Goal: Information Seeking & Learning: Check status

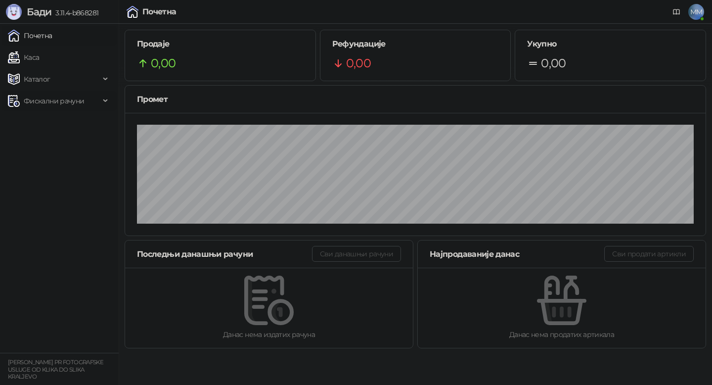
click at [49, 102] on span "Фискални рачуни" at bounding box center [54, 101] width 60 height 20
click at [52, 129] on link "Издати рачуни" at bounding box center [45, 123] width 66 height 20
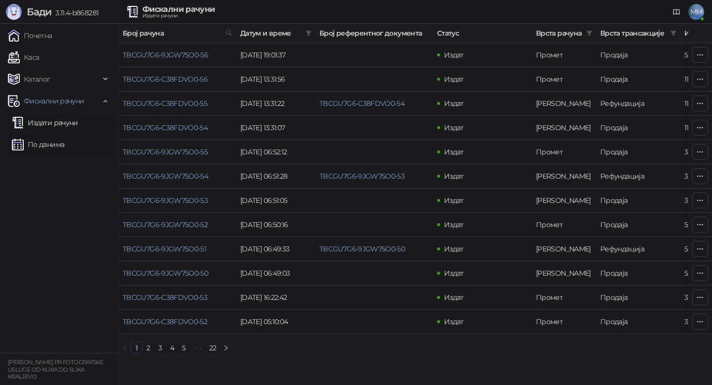
click at [31, 148] on link "По данима" at bounding box center [38, 145] width 52 height 20
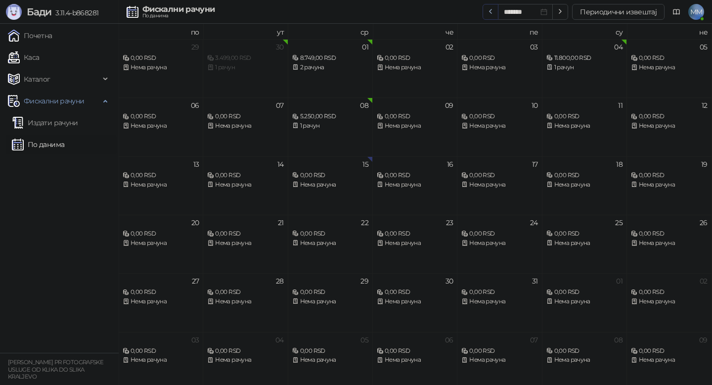
click at [491, 13] on icon "button" at bounding box center [491, 11] width 8 height 8
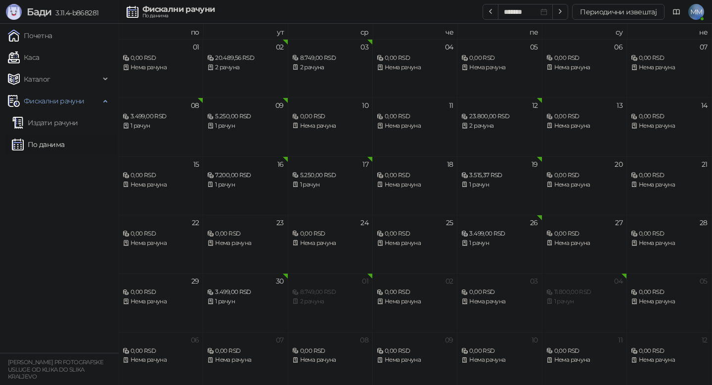
click at [232, 191] on div "16 7.200,00 RSD 1 рачун" at bounding box center [245, 185] width 85 height 58
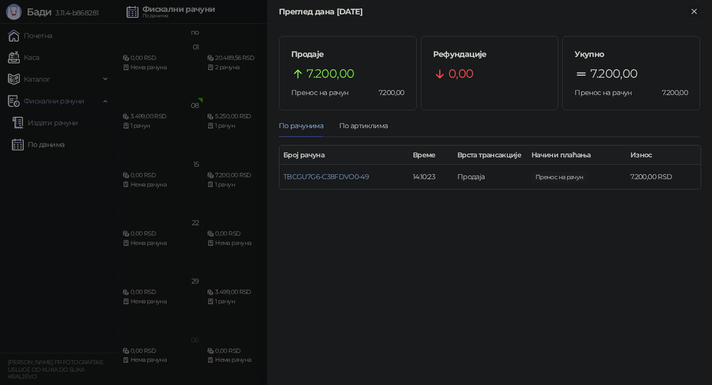
click at [695, 12] on icon "Close" at bounding box center [694, 11] width 4 height 4
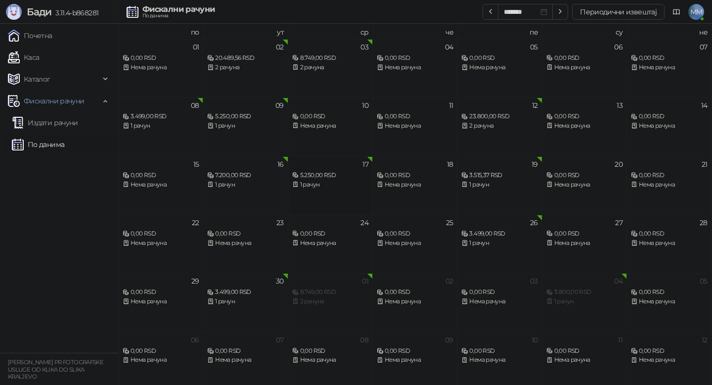
click at [314, 183] on div "1 рачун" at bounding box center [330, 184] width 76 height 9
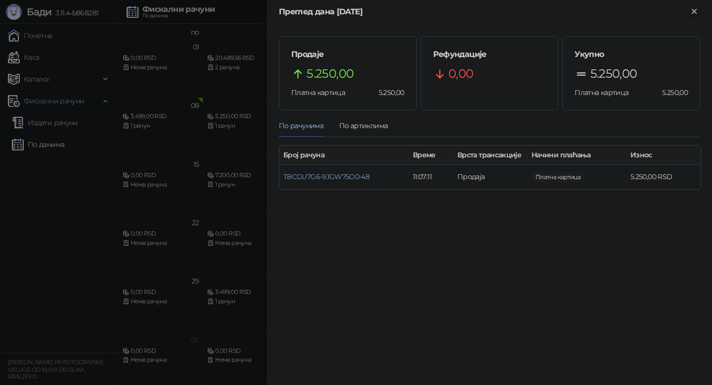
click at [694, 11] on icon "Close" at bounding box center [694, 11] width 4 height 4
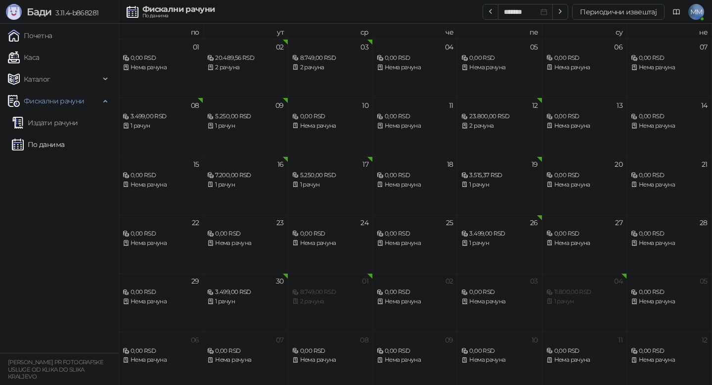
click at [506, 182] on div "1 рачун" at bounding box center [499, 184] width 76 height 9
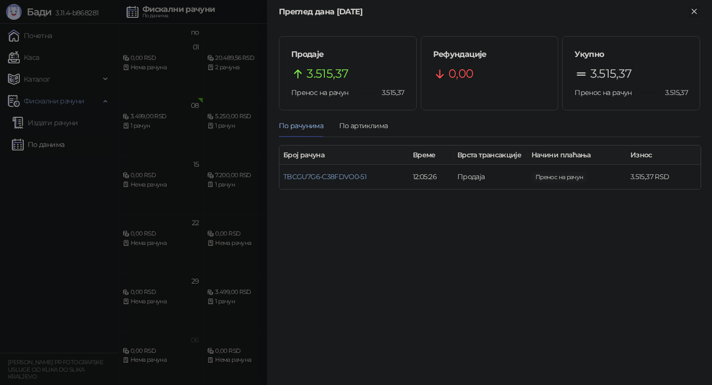
click at [695, 11] on icon "Close" at bounding box center [694, 11] width 9 height 9
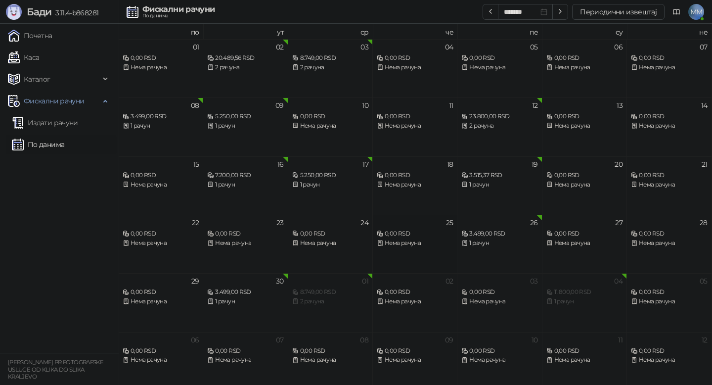
scroll to position [5, 0]
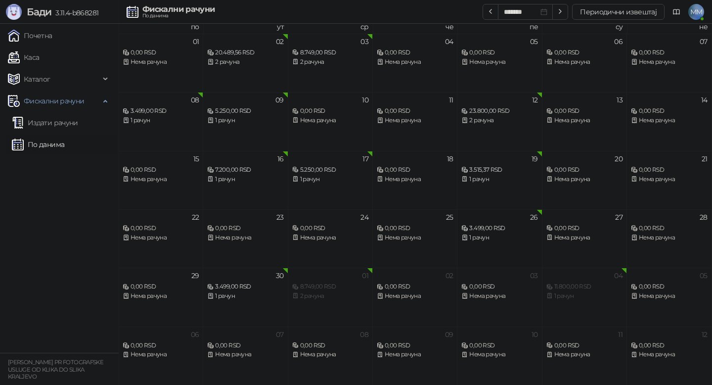
click at [491, 226] on div "3.499,00 RSD" at bounding box center [499, 228] width 76 height 9
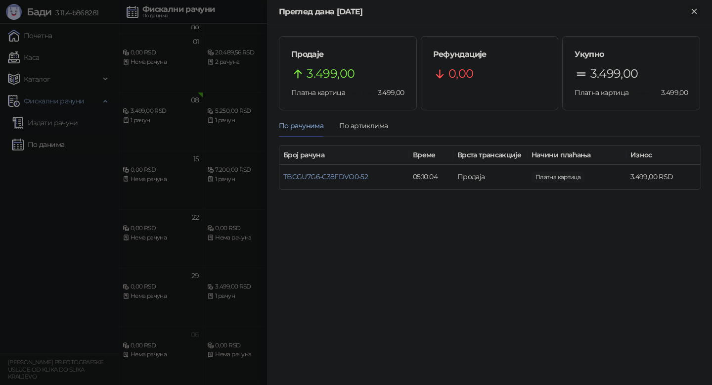
click at [699, 10] on button "Close" at bounding box center [694, 12] width 12 height 12
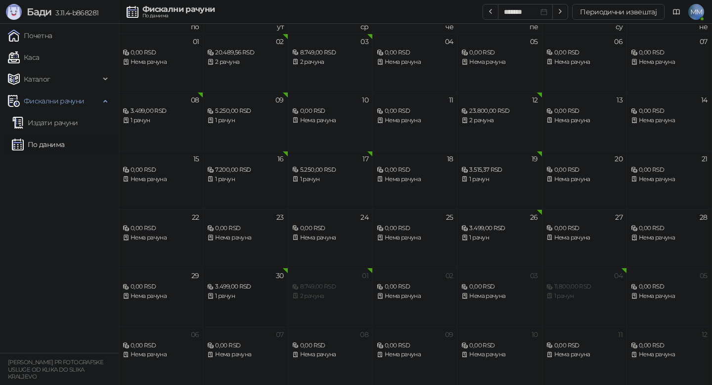
click at [230, 292] on div "1 рачун" at bounding box center [245, 295] width 76 height 9
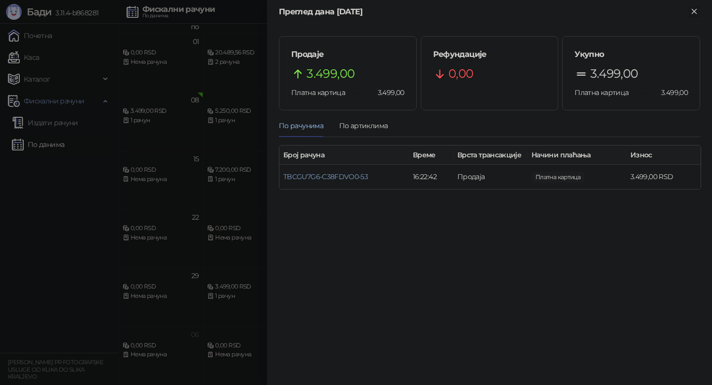
click at [696, 11] on icon "Close" at bounding box center [694, 11] width 9 height 9
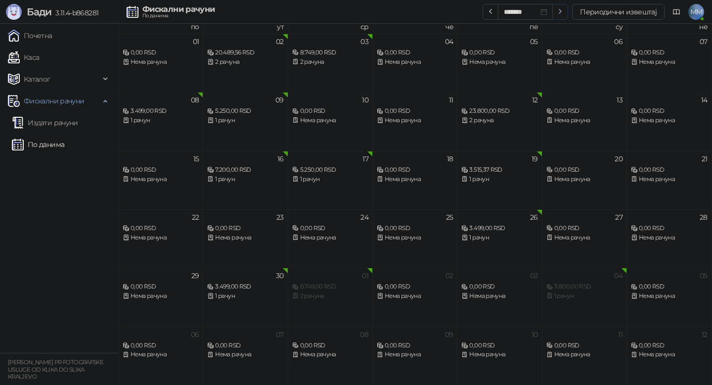
click at [564, 12] on icon "button" at bounding box center [560, 11] width 8 height 8
type input "*******"
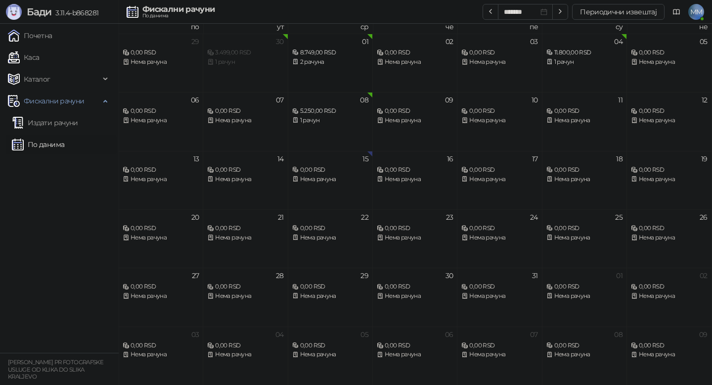
click at [319, 62] on div "2 рачуна" at bounding box center [330, 61] width 76 height 9
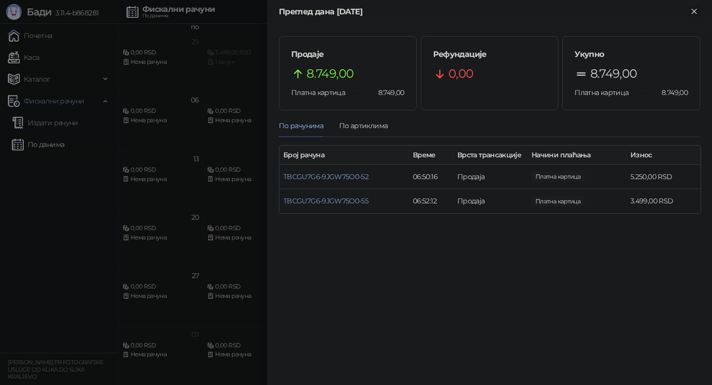
click at [696, 10] on icon "Close" at bounding box center [694, 11] width 9 height 9
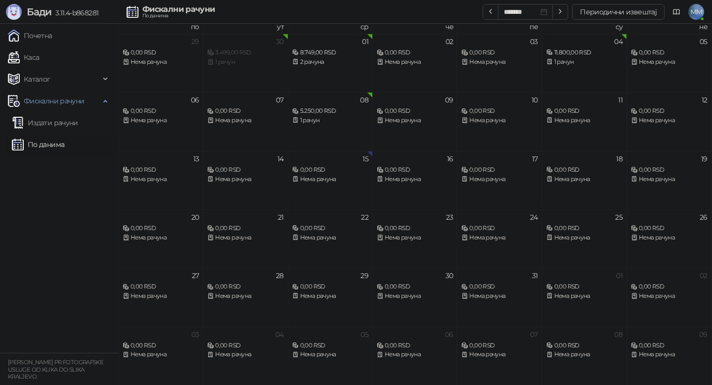
click at [557, 63] on div "1 рачун" at bounding box center [584, 61] width 76 height 9
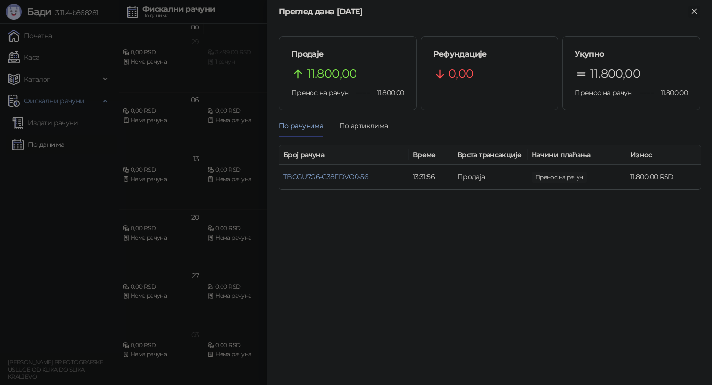
click at [693, 10] on icon "Close" at bounding box center [694, 11] width 4 height 4
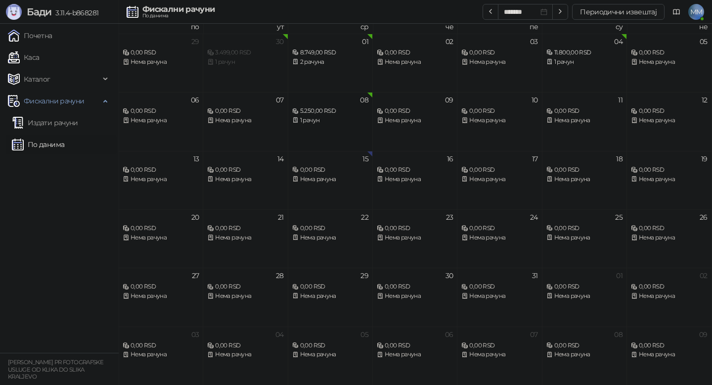
click at [330, 122] on div "1 рачун" at bounding box center [330, 120] width 76 height 9
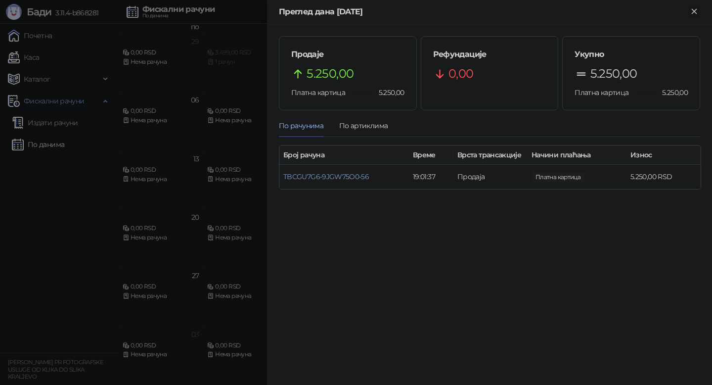
click at [697, 13] on icon "Close" at bounding box center [694, 11] width 9 height 9
